Goal: Task Accomplishment & Management: Manage account settings

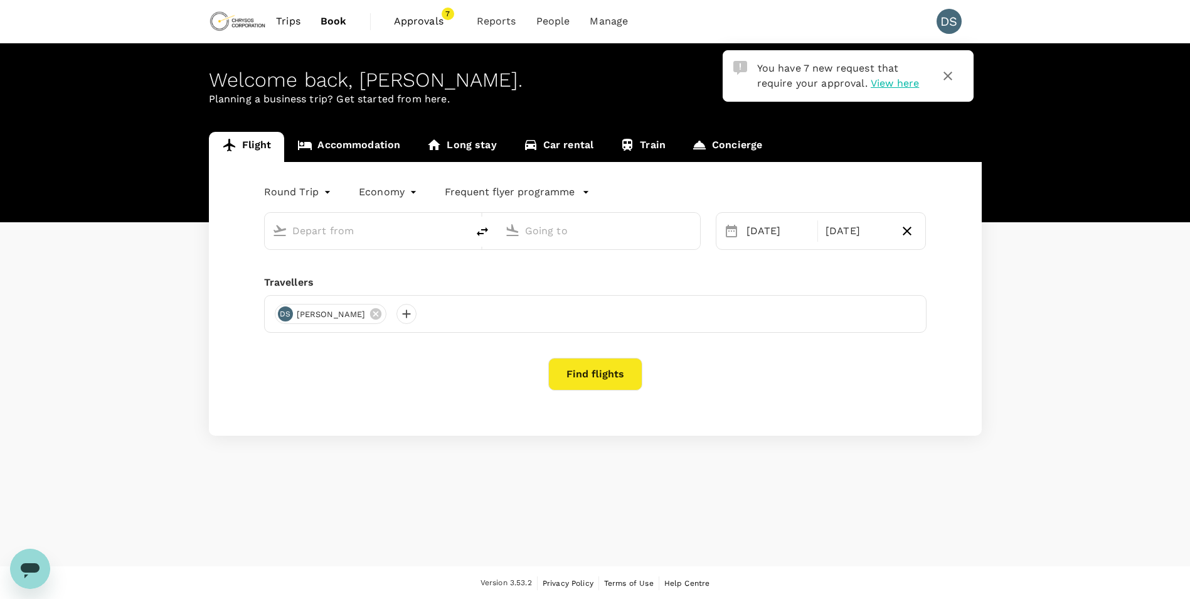
type input "OR Tambo Intl (JNB)"
type input "Cape Town Intl (CPT)"
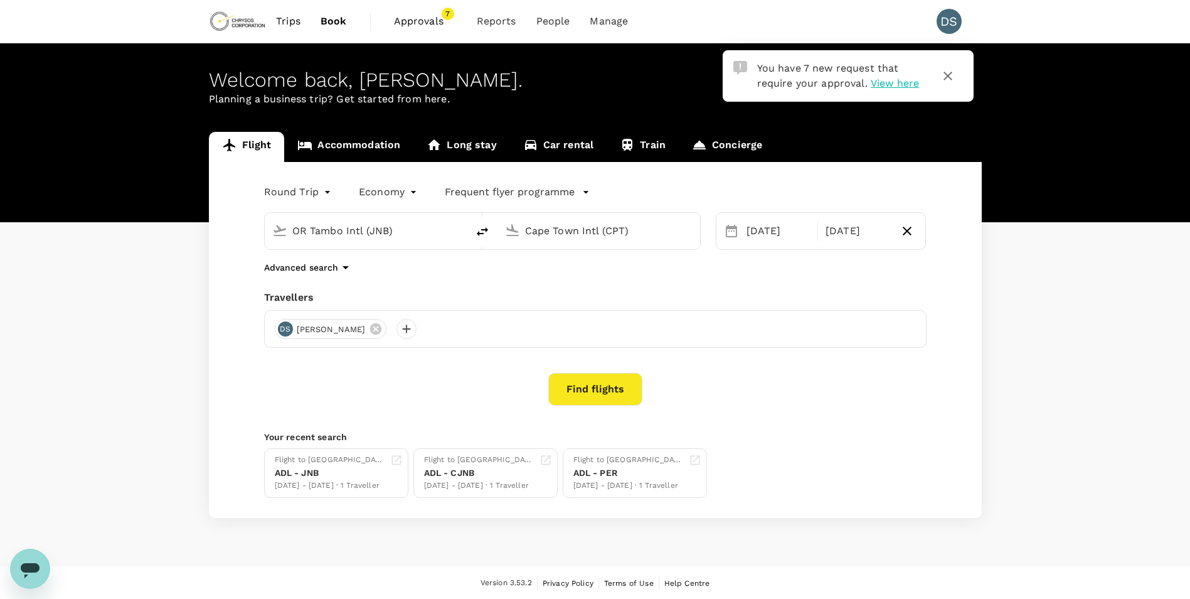
click at [417, 24] on span "Approvals" at bounding box center [425, 21] width 63 height 15
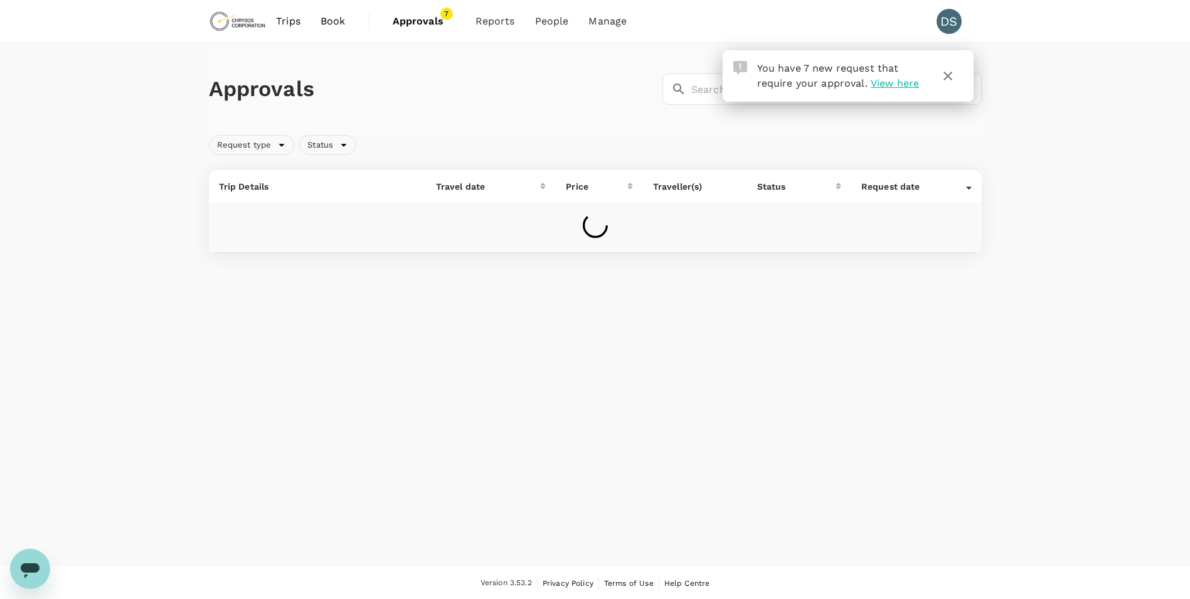
click at [948, 78] on icon "button" at bounding box center [948, 75] width 15 height 15
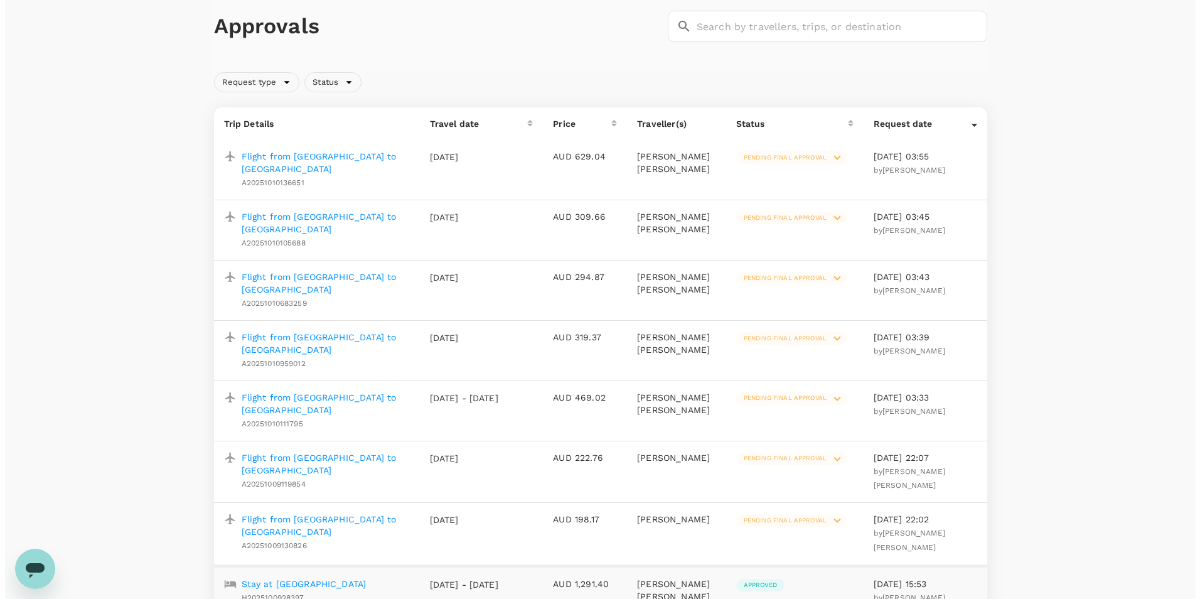
scroll to position [126, 0]
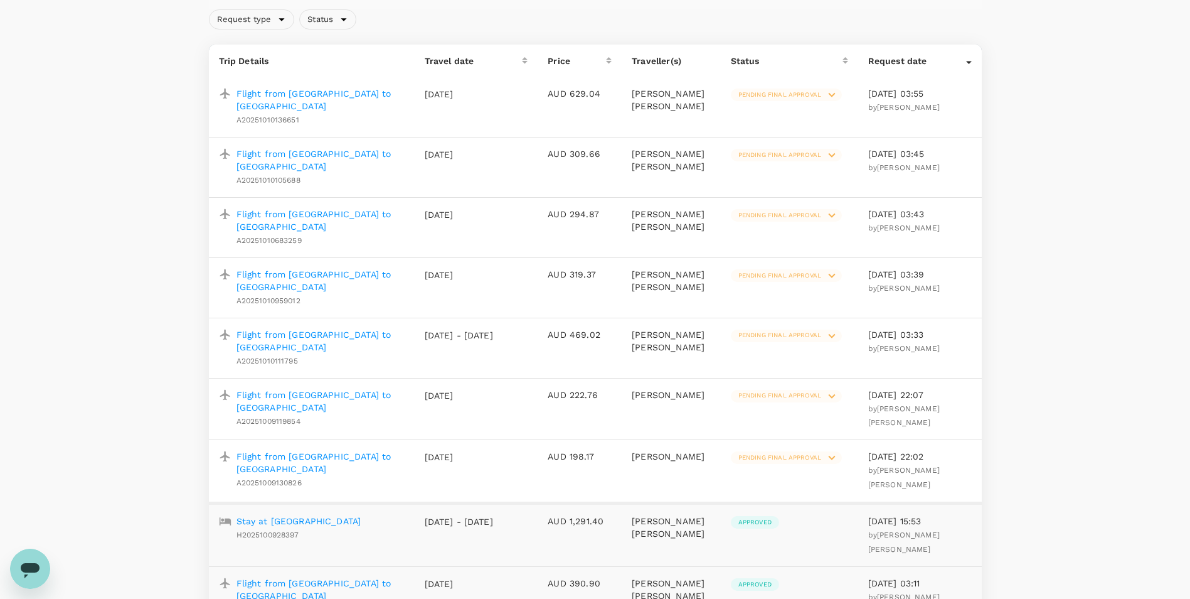
click at [809, 391] on span "Pending final approval" at bounding box center [780, 395] width 98 height 9
click at [828, 413] on span "Approve this trip" at bounding box center [855, 416] width 85 height 15
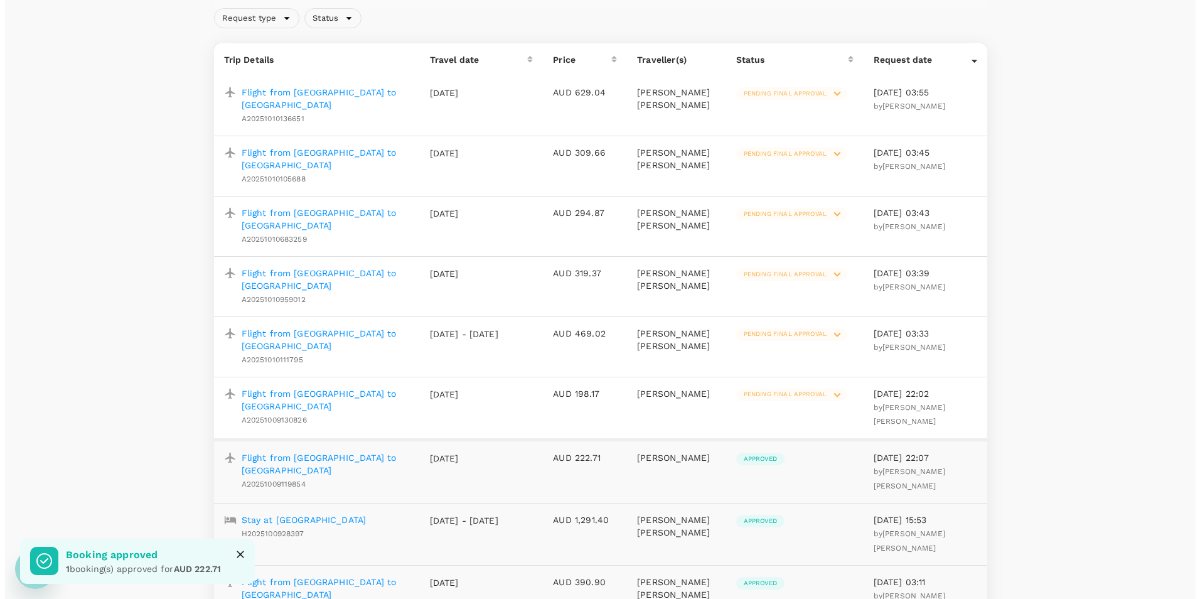
scroll to position [190, 0]
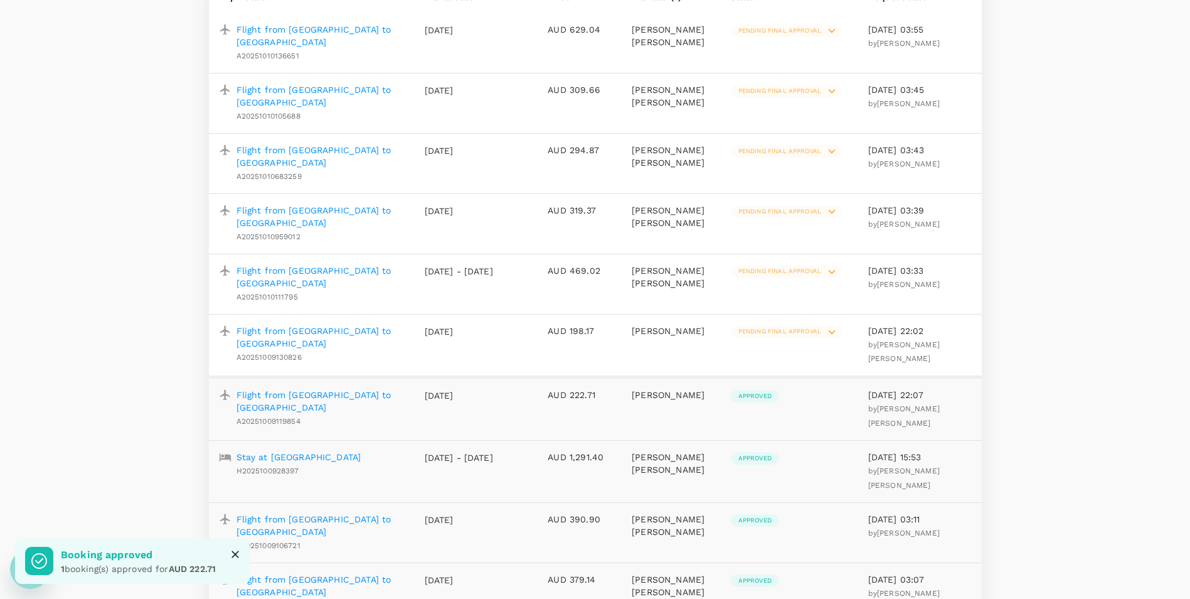
click at [820, 327] on span "Pending final approval" at bounding box center [780, 331] width 98 height 9
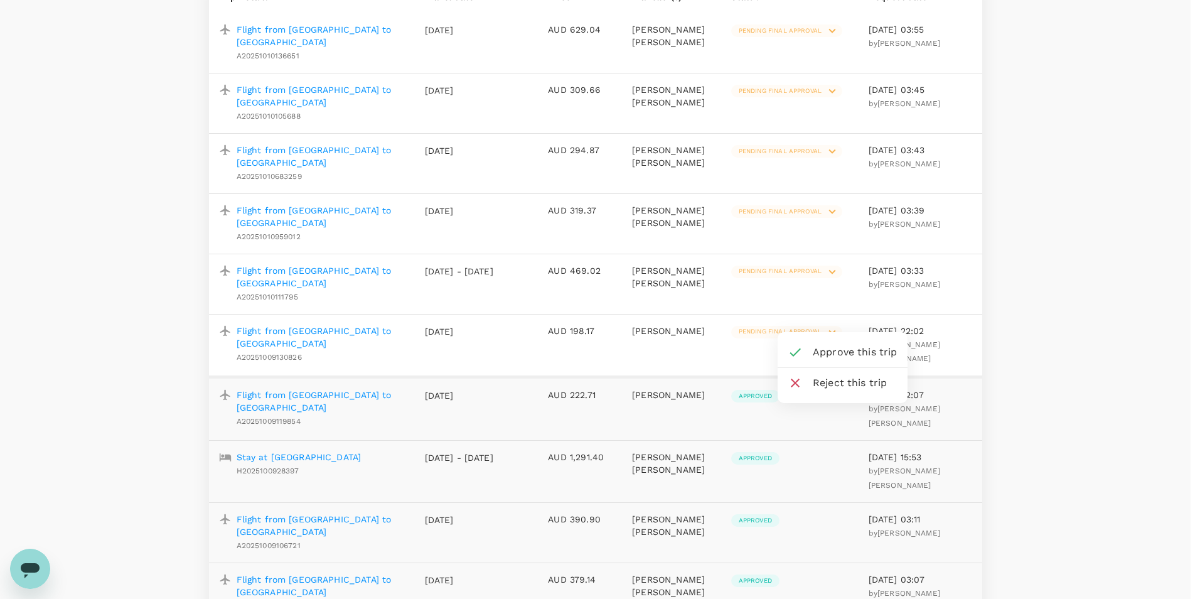
click at [840, 345] on span "Approve this trip" at bounding box center [855, 352] width 85 height 15
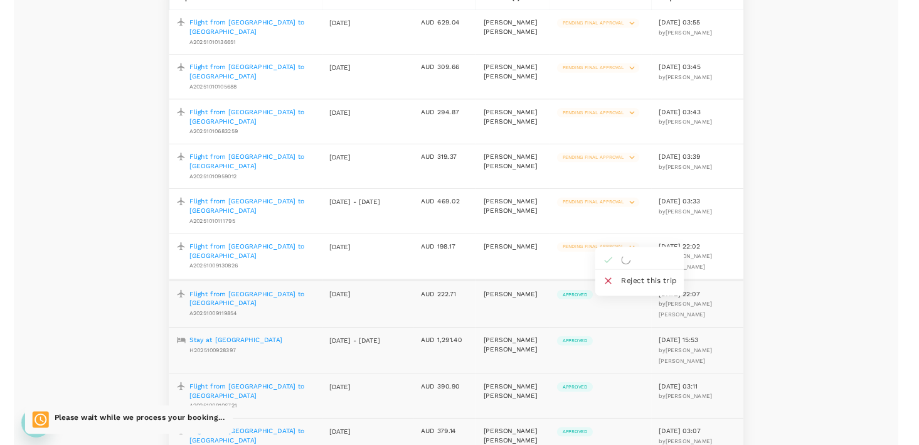
scroll to position [1, 0]
